Goal: Task Accomplishment & Management: Manage account settings

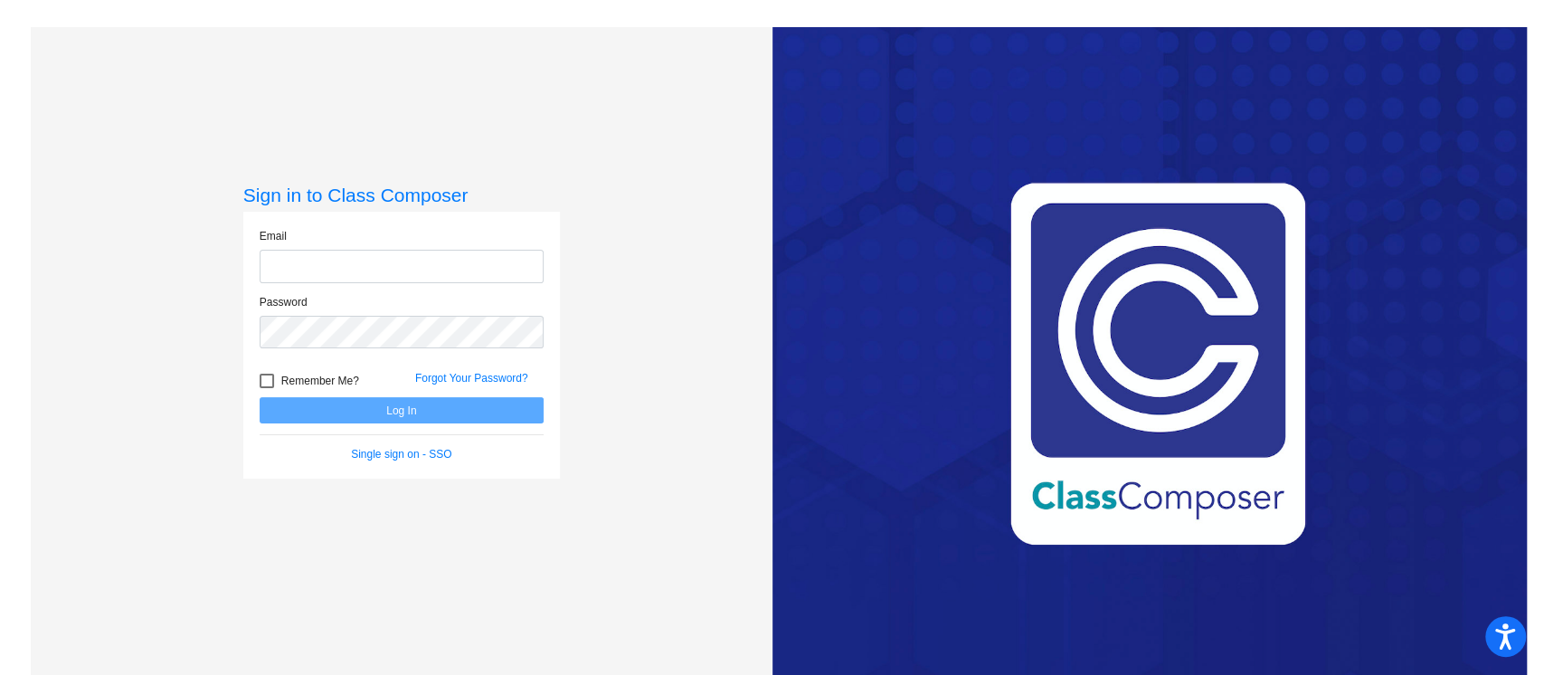
type input "[EMAIL_ADDRESS][DOMAIN_NAME]"
click at [409, 411] on button "Log In" at bounding box center [402, 410] width 284 height 26
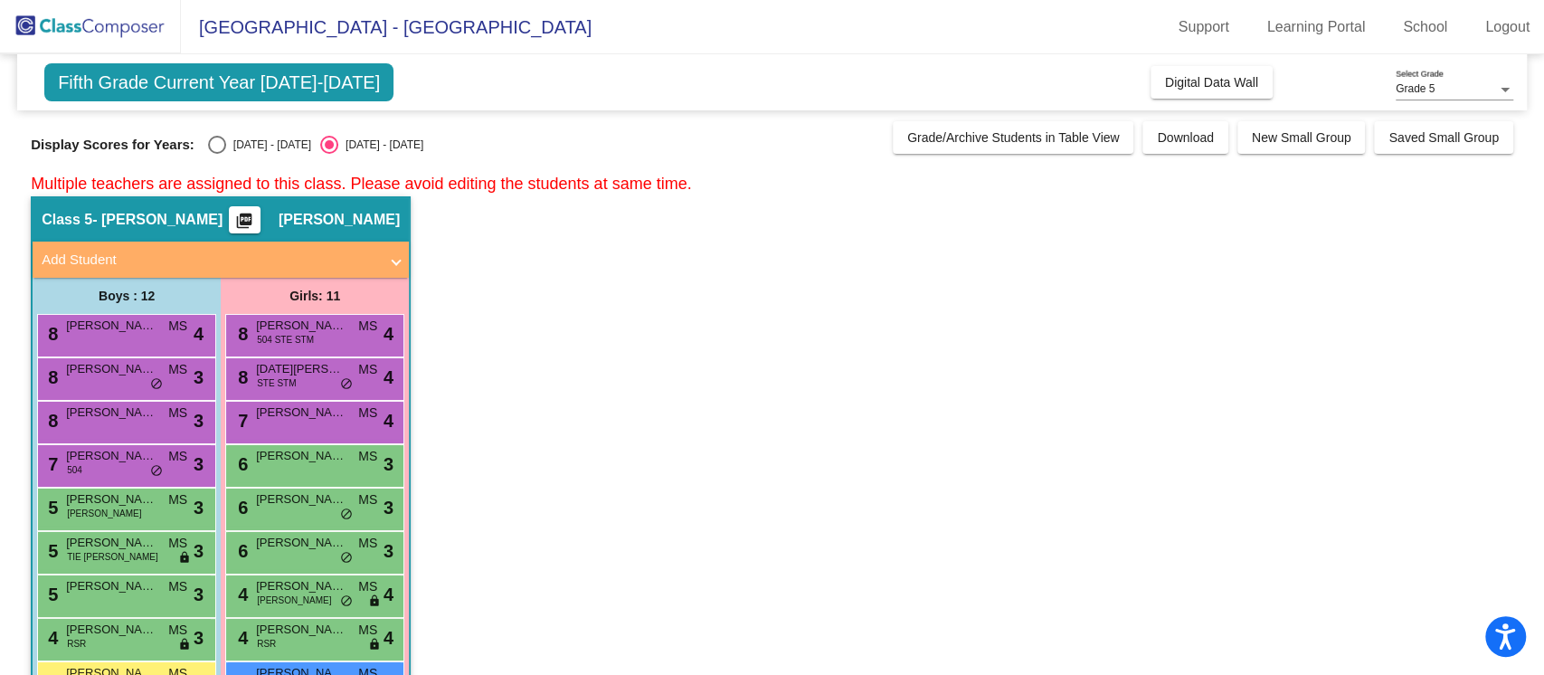
click at [267, 89] on span "Fifth Grade Current Year [DATE]-[DATE]" at bounding box center [218, 82] width 349 height 38
click at [378, 90] on div "Fifth Grade Current Year [DATE]-[DATE] Add, Move, or Retain Students Off On Inc…" at bounding box center [772, 82] width 1510 height 56
click at [204, 153] on div "Display Scores for Years: [DATE] - [DATE] [DATE] - [DATE]" at bounding box center [457, 145] width 853 height 18
click at [220, 153] on div "Select an option" at bounding box center [217, 145] width 18 height 18
click at [217, 154] on input "[DATE] - [DATE]" at bounding box center [216, 154] width 1 height 1
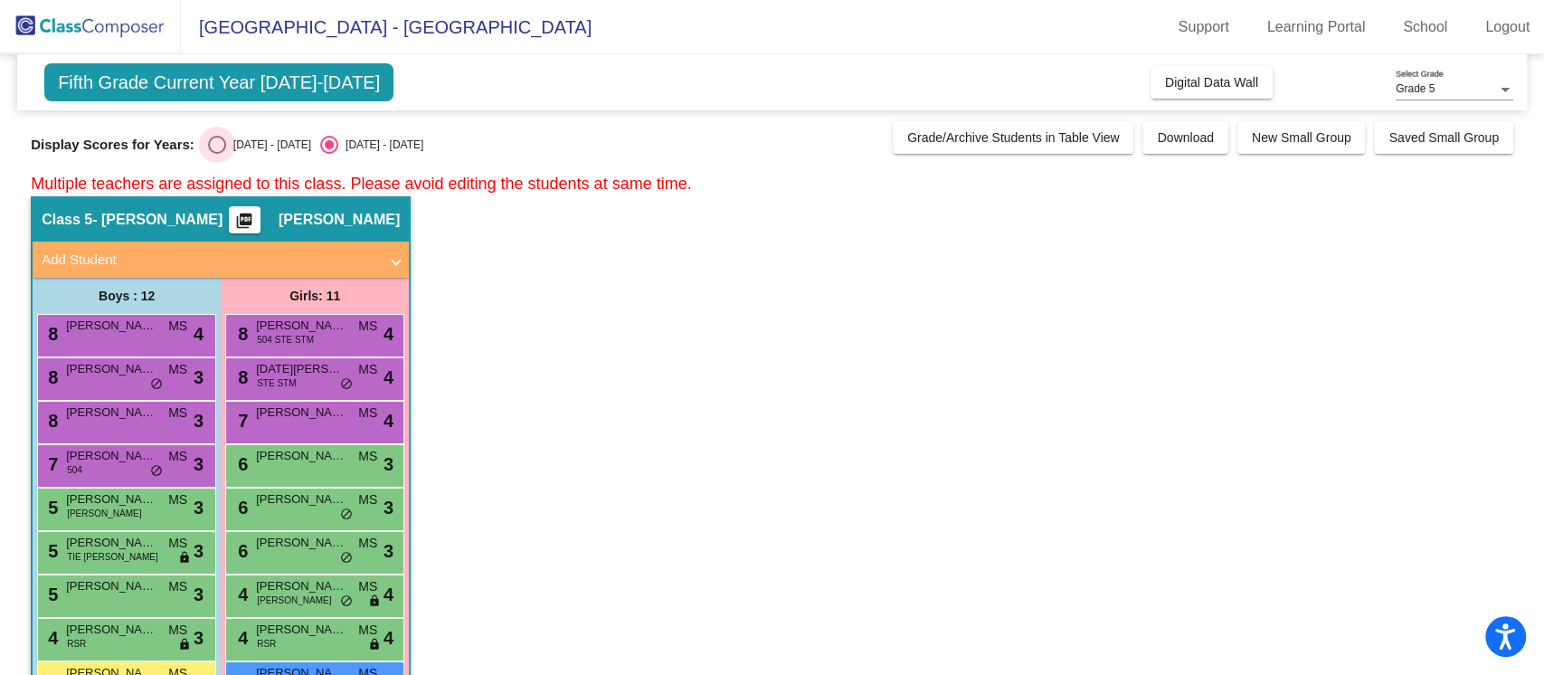
radio input "true"
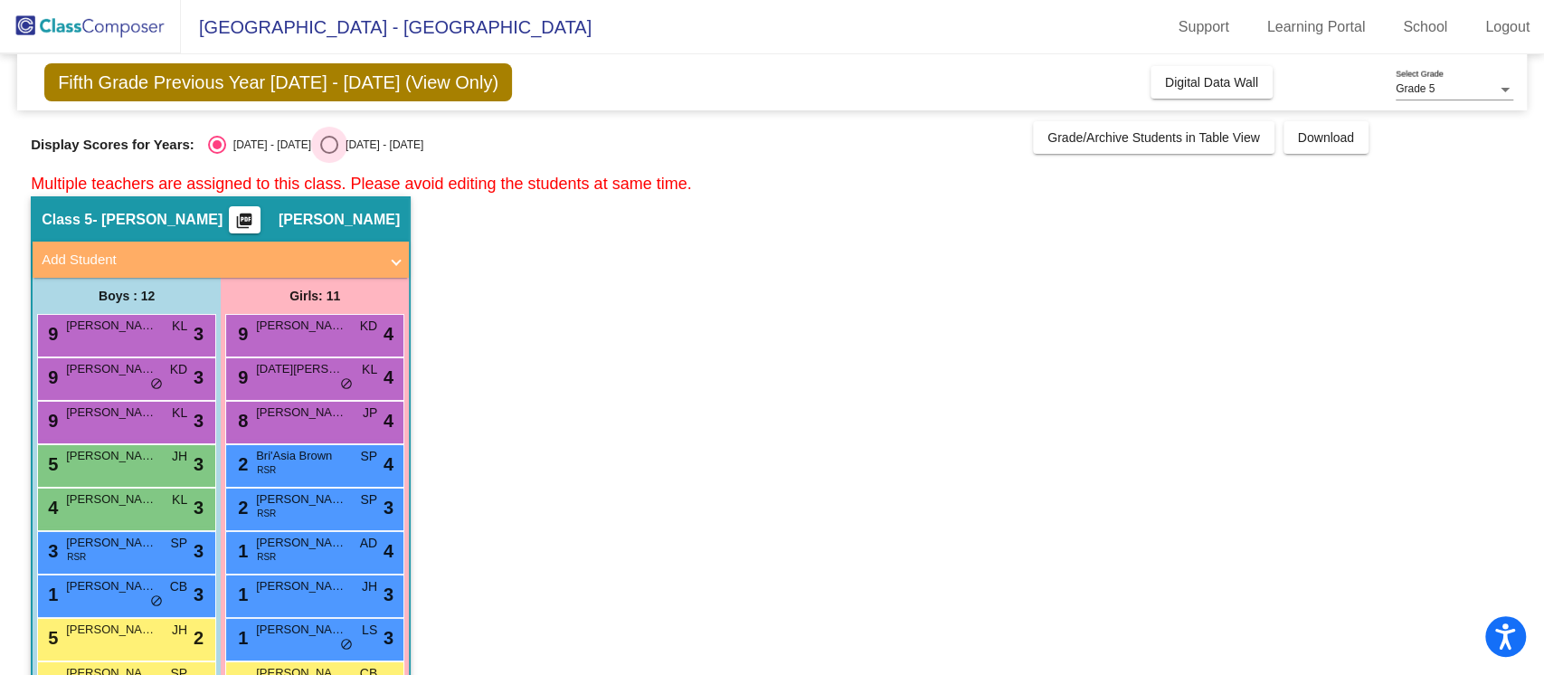
click at [320, 147] on div "Select an option" at bounding box center [329, 145] width 18 height 18
click at [328, 154] on input "[DATE] - [DATE]" at bounding box center [328, 154] width 1 height 1
radio input "true"
